Goal: Task Accomplishment & Management: Manage account settings

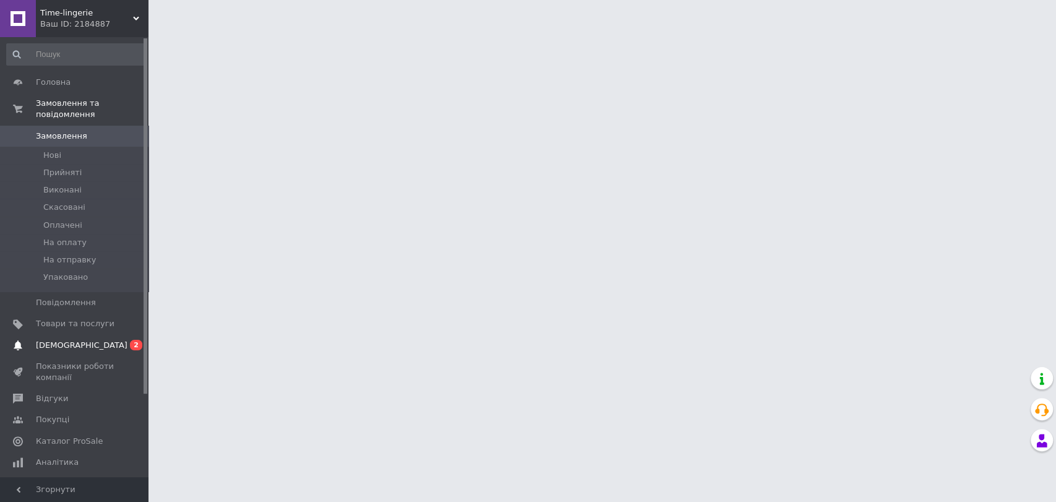
click at [69, 340] on span "[DEMOGRAPHIC_DATA]" at bounding box center [82, 345] width 92 height 11
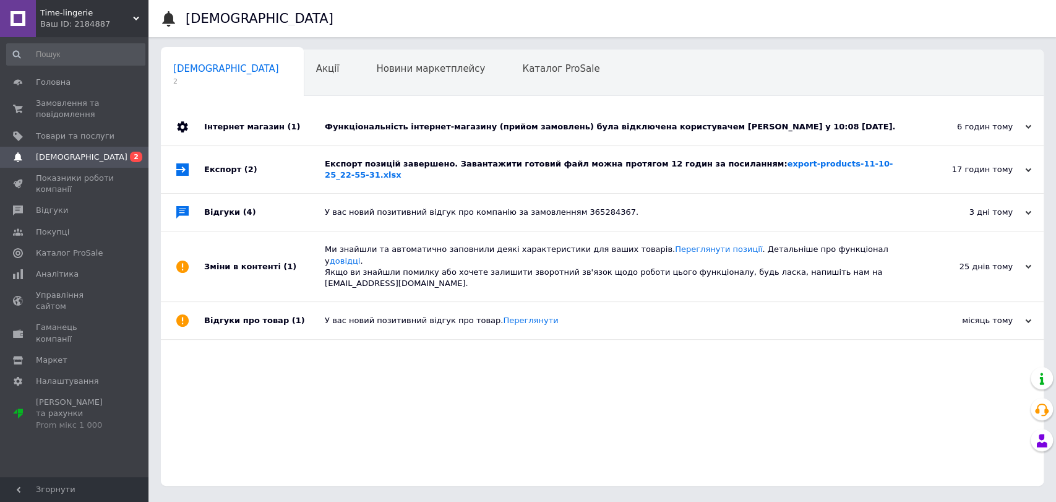
click at [0, 147] on link "[DEMOGRAPHIC_DATA] 0 2" at bounding box center [76, 157] width 152 height 21
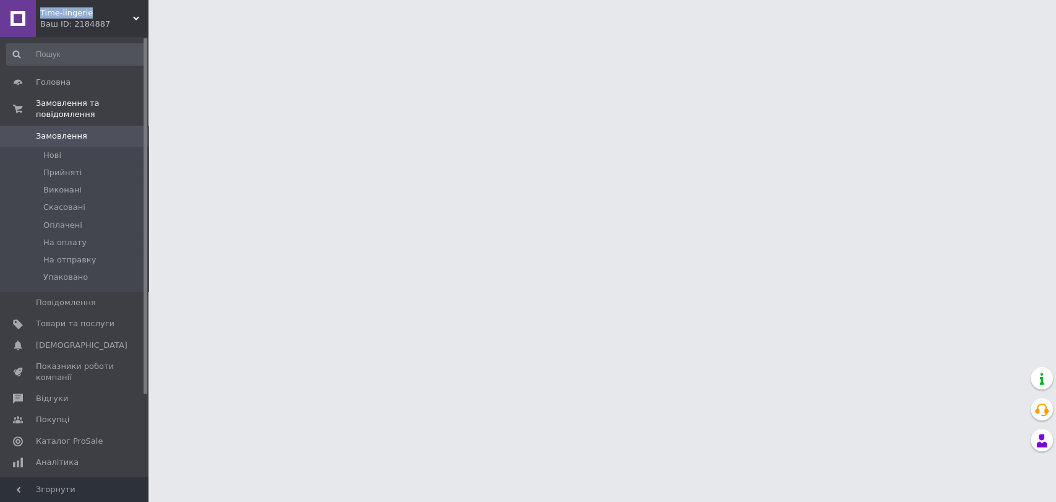
drag, startPoint x: 35, startPoint y: 13, endPoint x: 91, endPoint y: 16, distance: 55.8
click at [91, 16] on div "Time-lingerie Ваш ID: 2184887 Сайт Time-lingerie Кабінет покупця Перевірити ста…" at bounding box center [74, 18] width 149 height 37
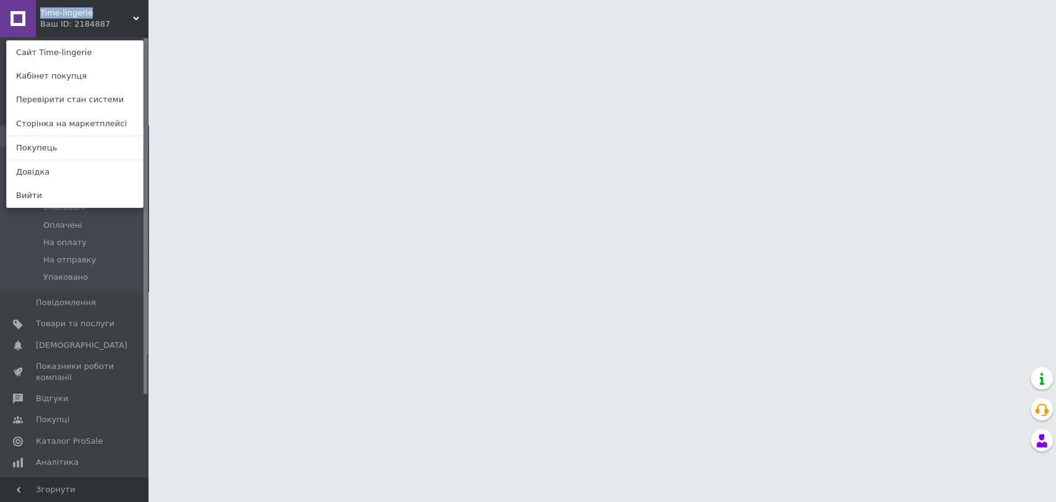
copy div "Time-lingerie"
